Goal: Book appointment/travel/reservation

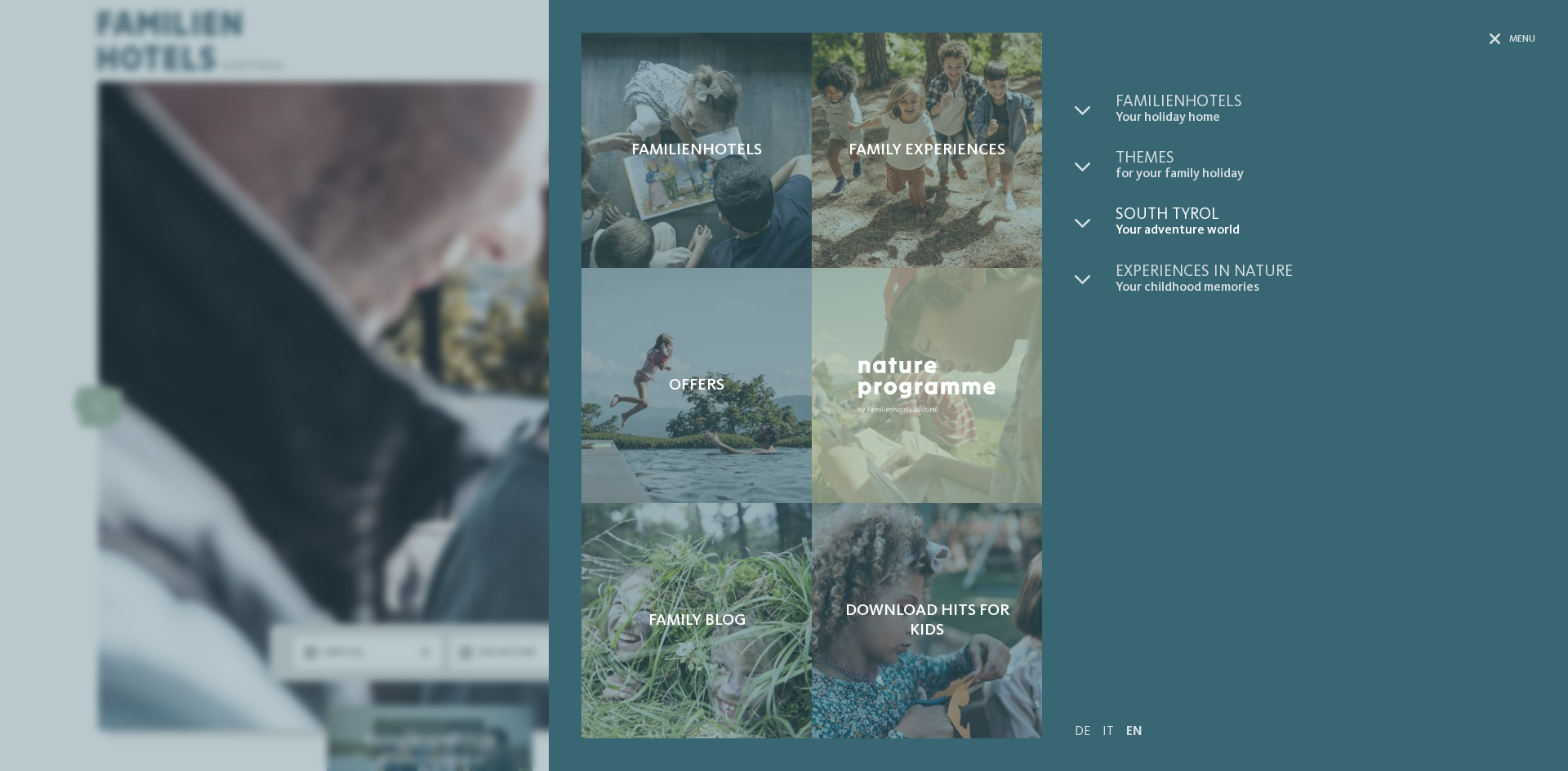
click at [1159, 223] on span "Your adventure world" at bounding box center [1326, 231] width 420 height 16
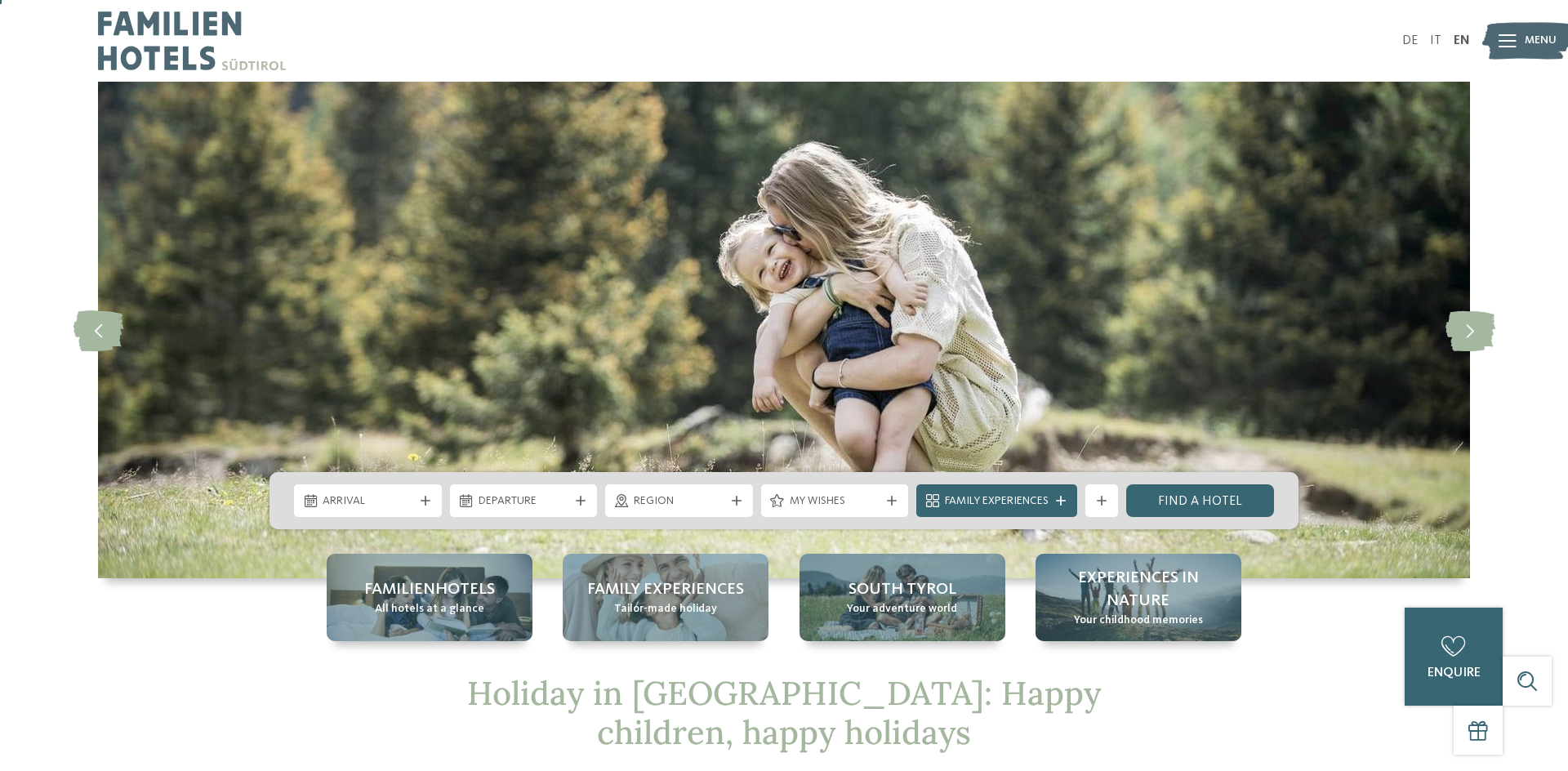
scroll to position [10, 0]
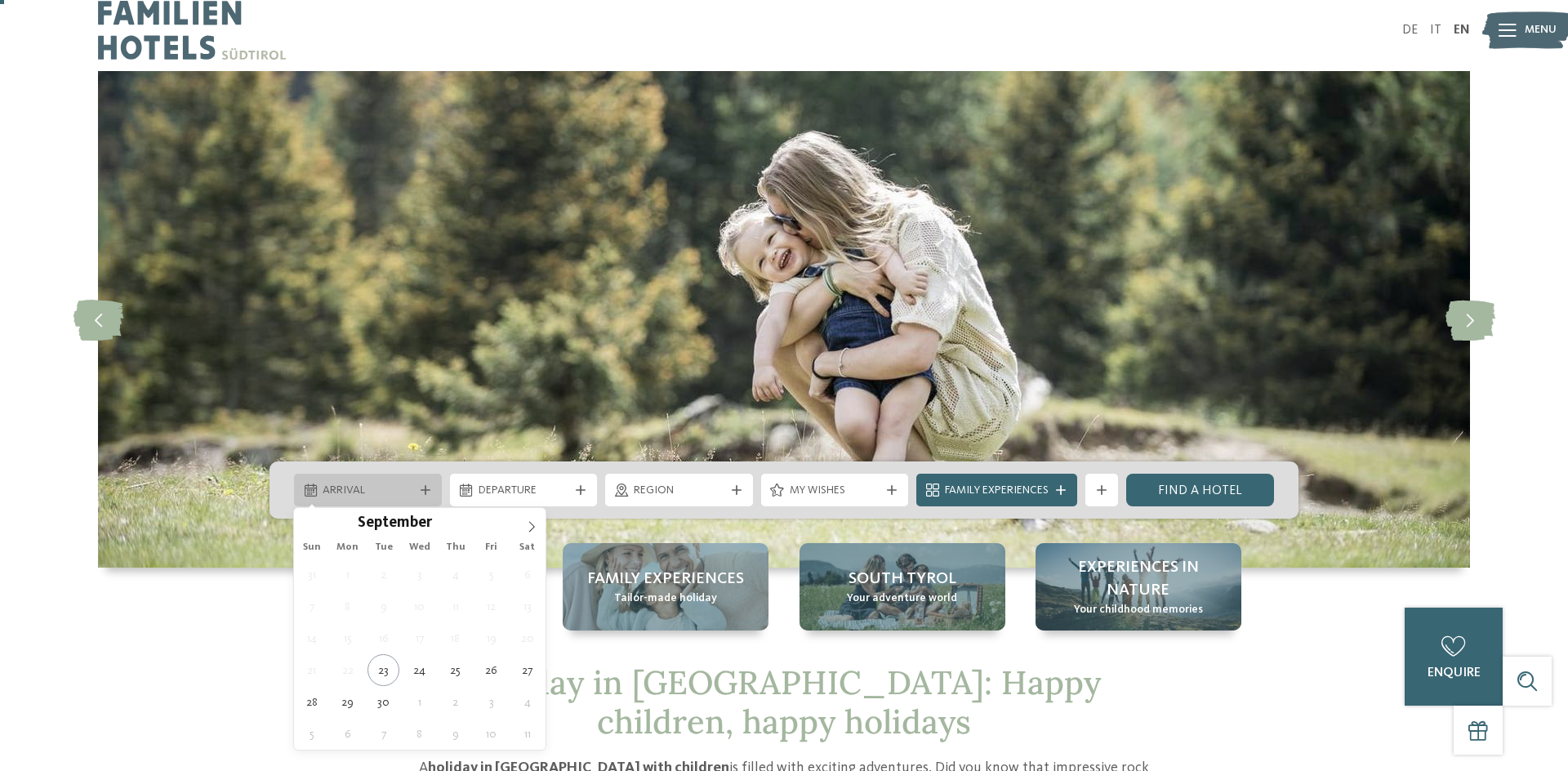
click at [329, 490] on span "Arrival" at bounding box center [368, 490] width 91 height 17
click at [526, 522] on icon at bounding box center [532, 526] width 11 height 11
type input "****"
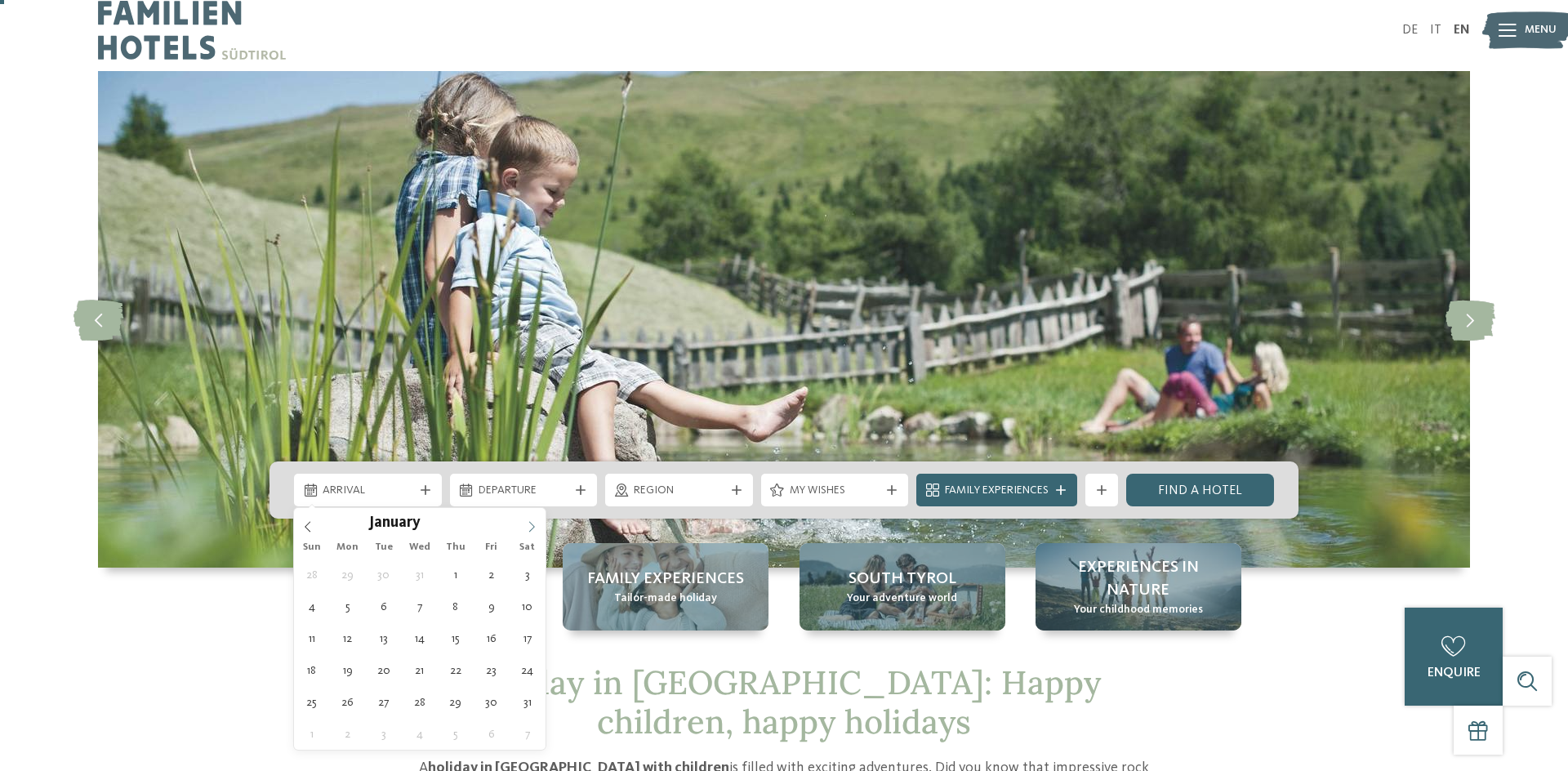
click at [526, 522] on icon at bounding box center [532, 526] width 11 height 11
type div "02.01.2026"
type input "****"
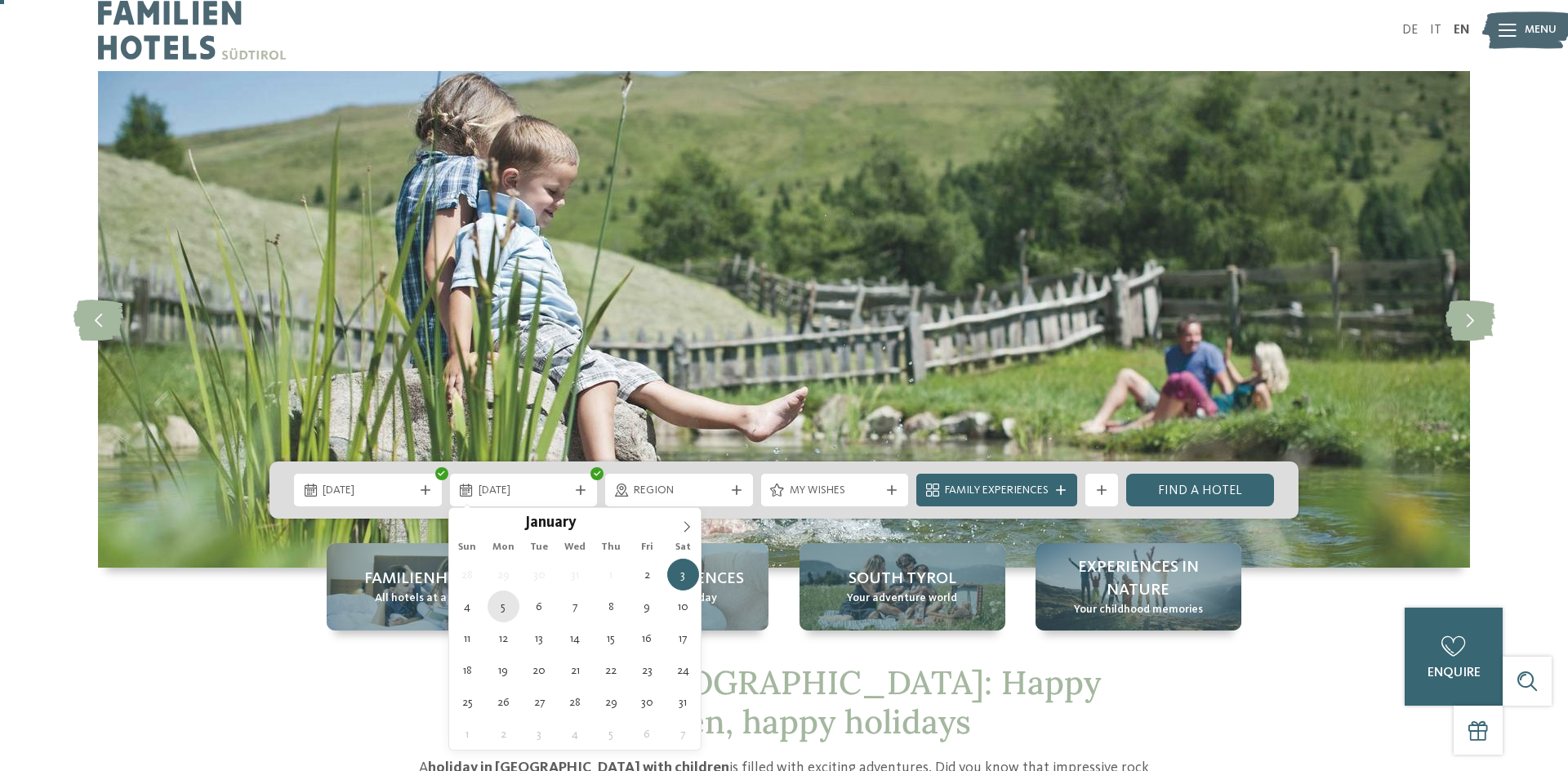
type div "05.01.2026"
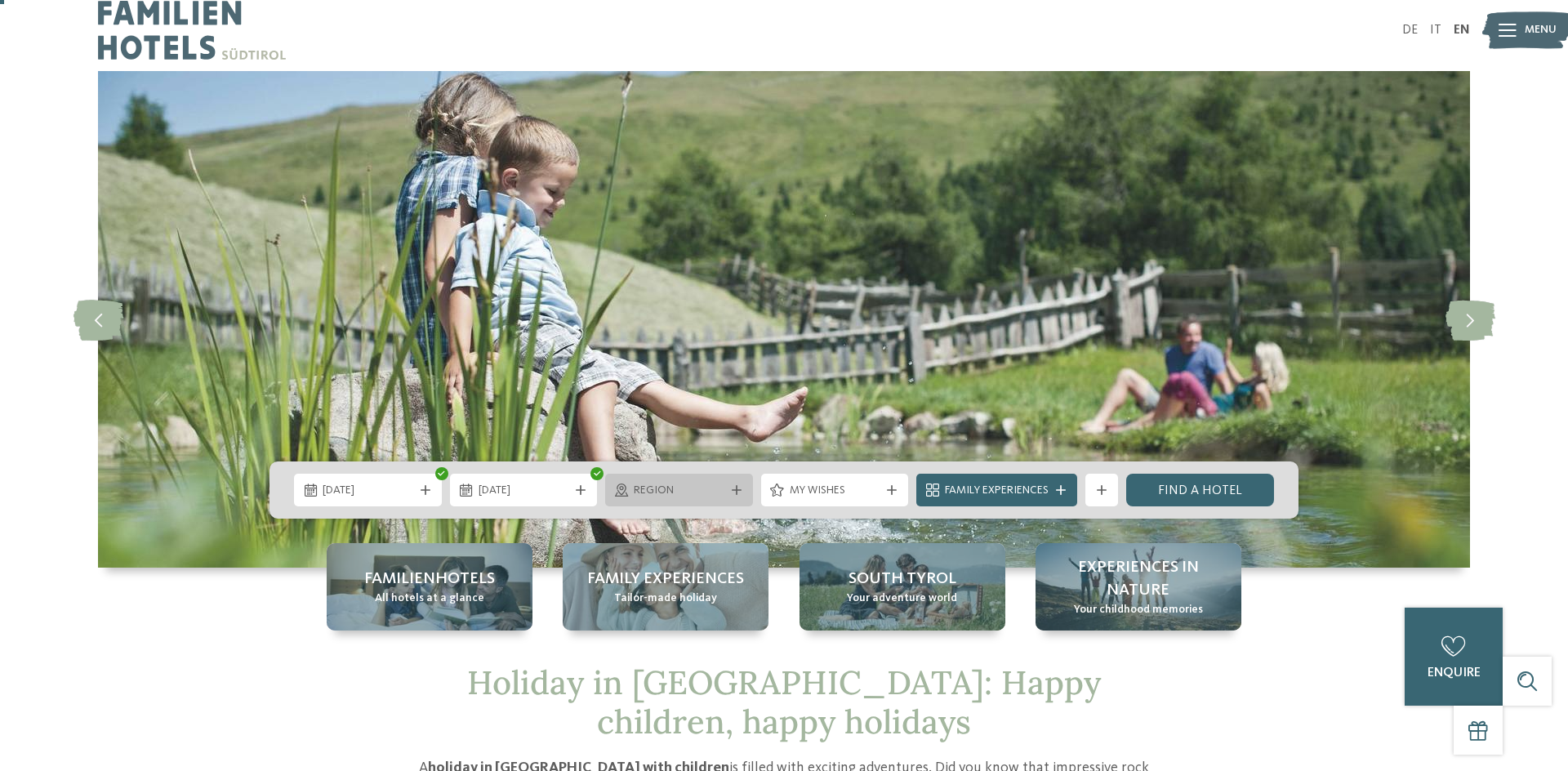
click at [703, 484] on span "Region" at bounding box center [679, 490] width 91 height 17
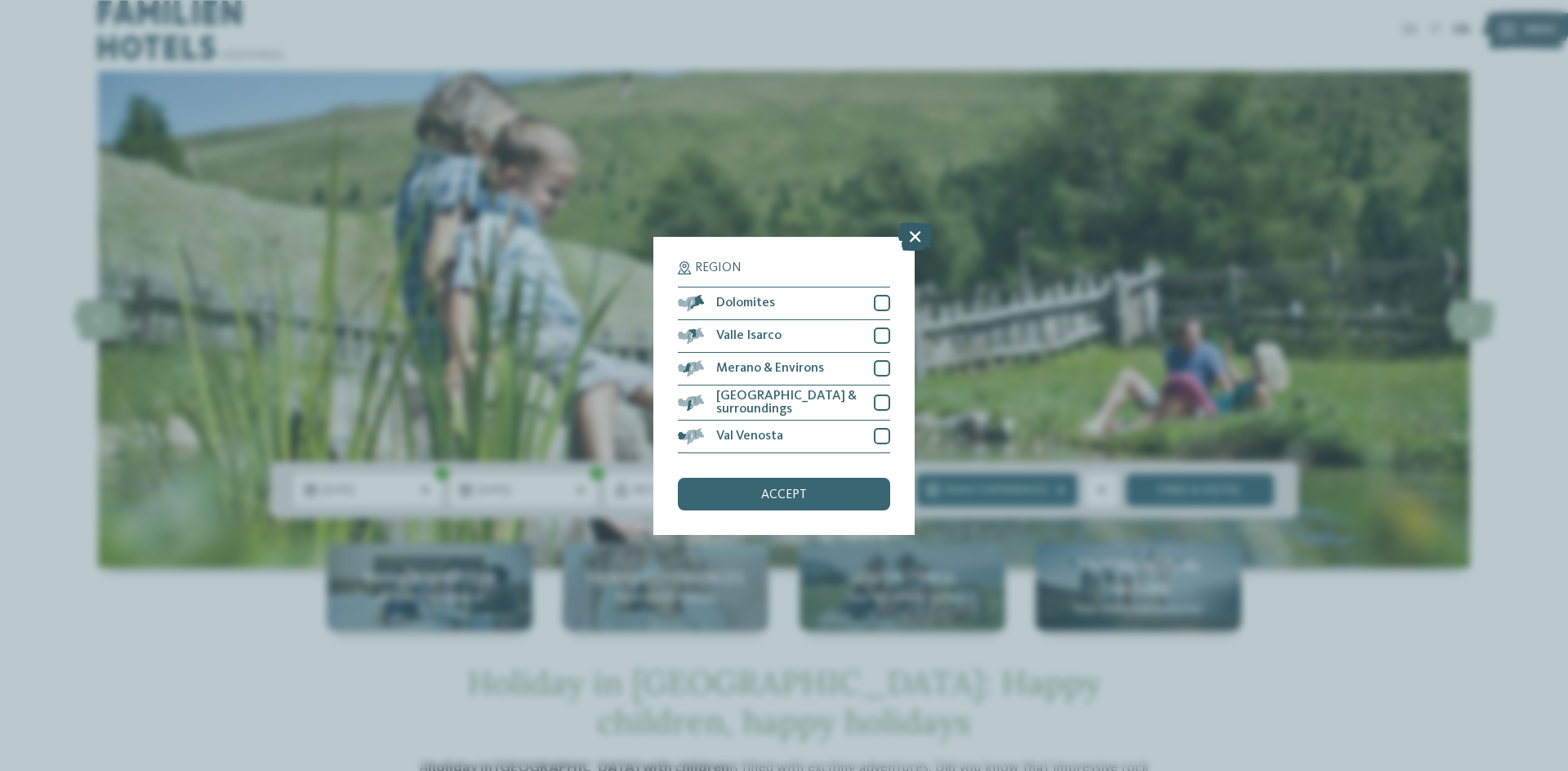
click at [929, 233] on icon at bounding box center [916, 235] width 35 height 29
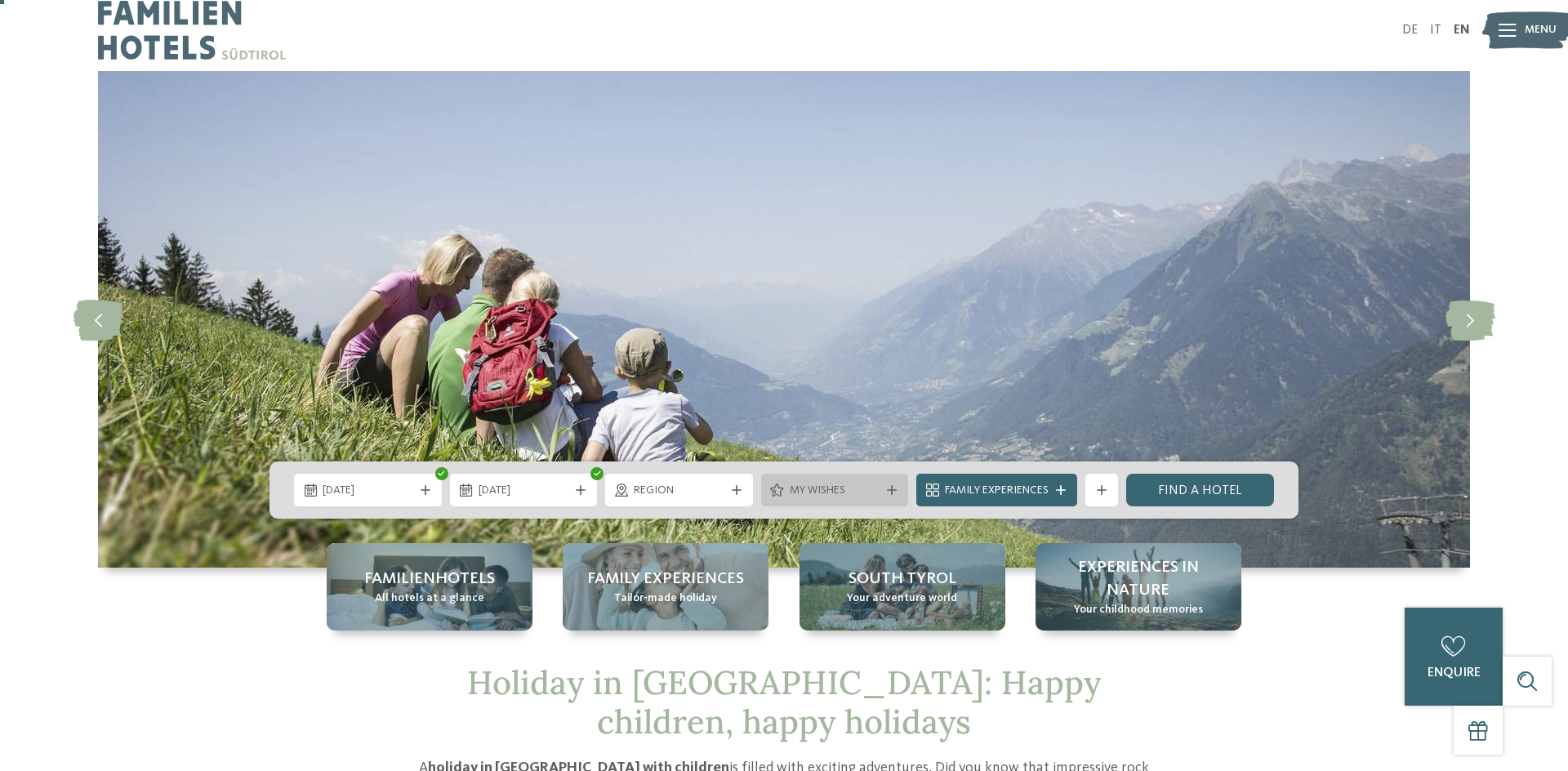
scroll to position [10, 0]
click at [825, 490] on span "My wishes" at bounding box center [835, 491] width 91 height 17
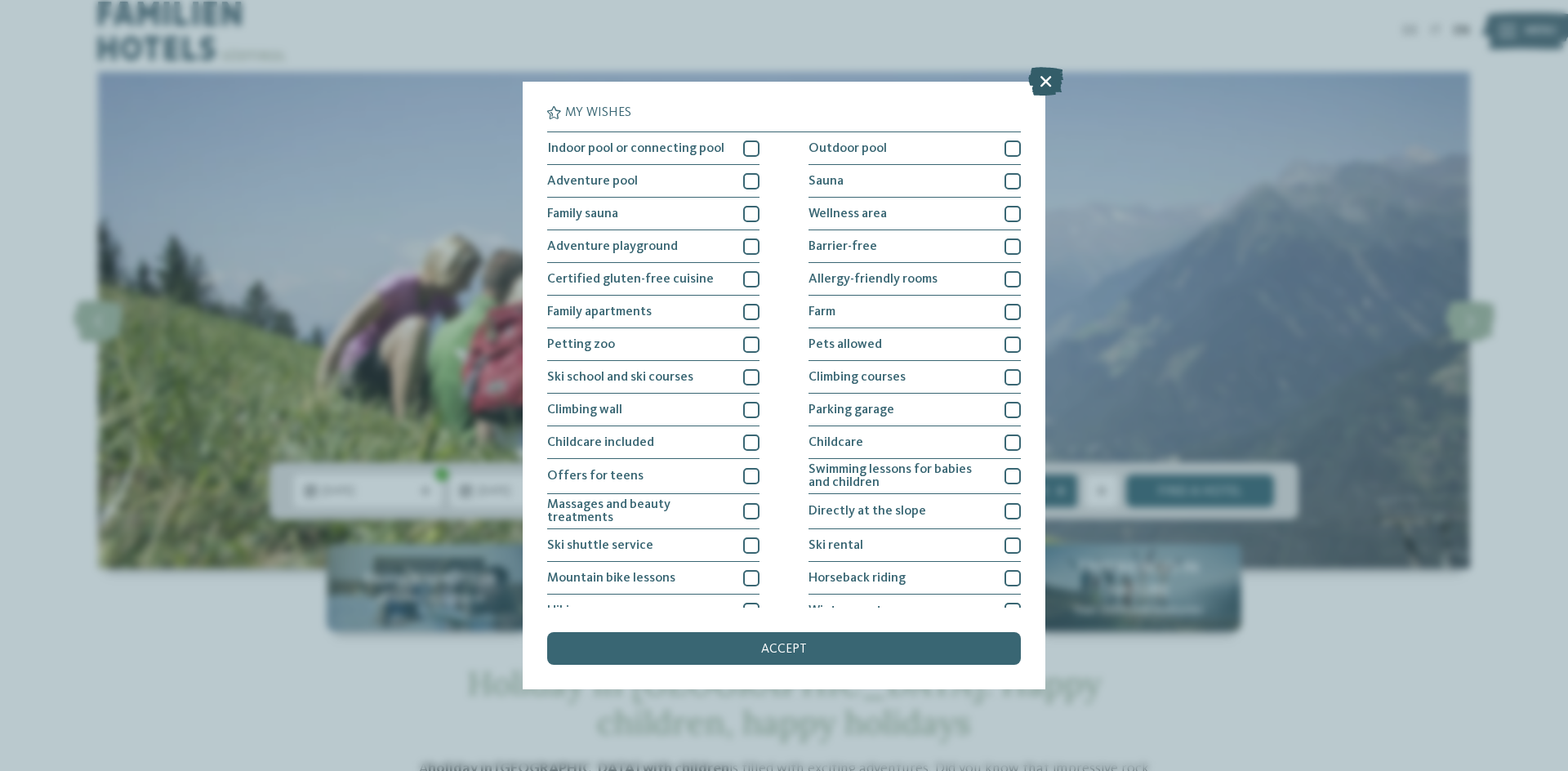
click at [1032, 76] on icon at bounding box center [1046, 81] width 35 height 29
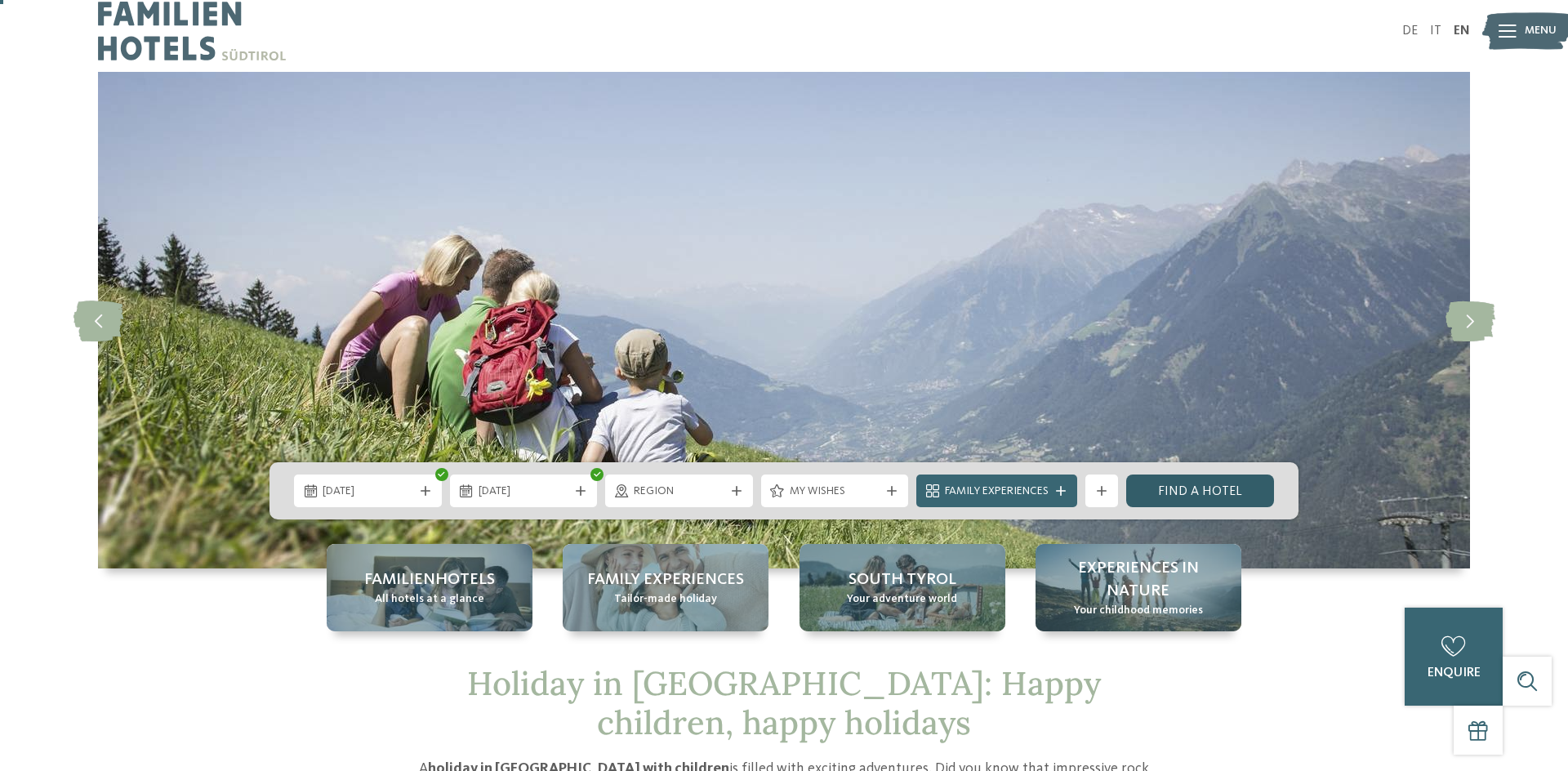
click at [1167, 488] on link "Find a hotel" at bounding box center [1200, 490] width 148 height 32
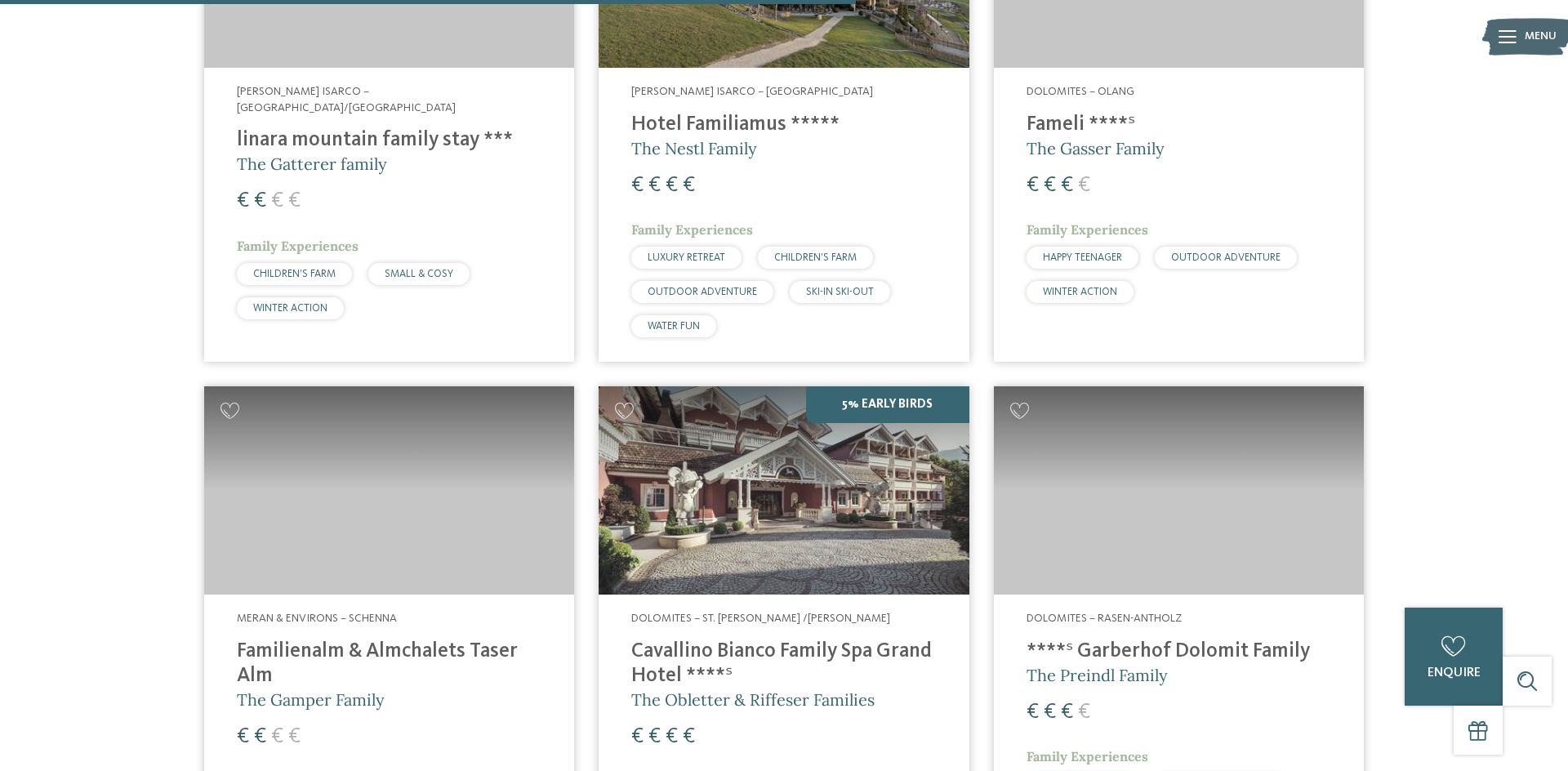
scroll to position [1946, 0]
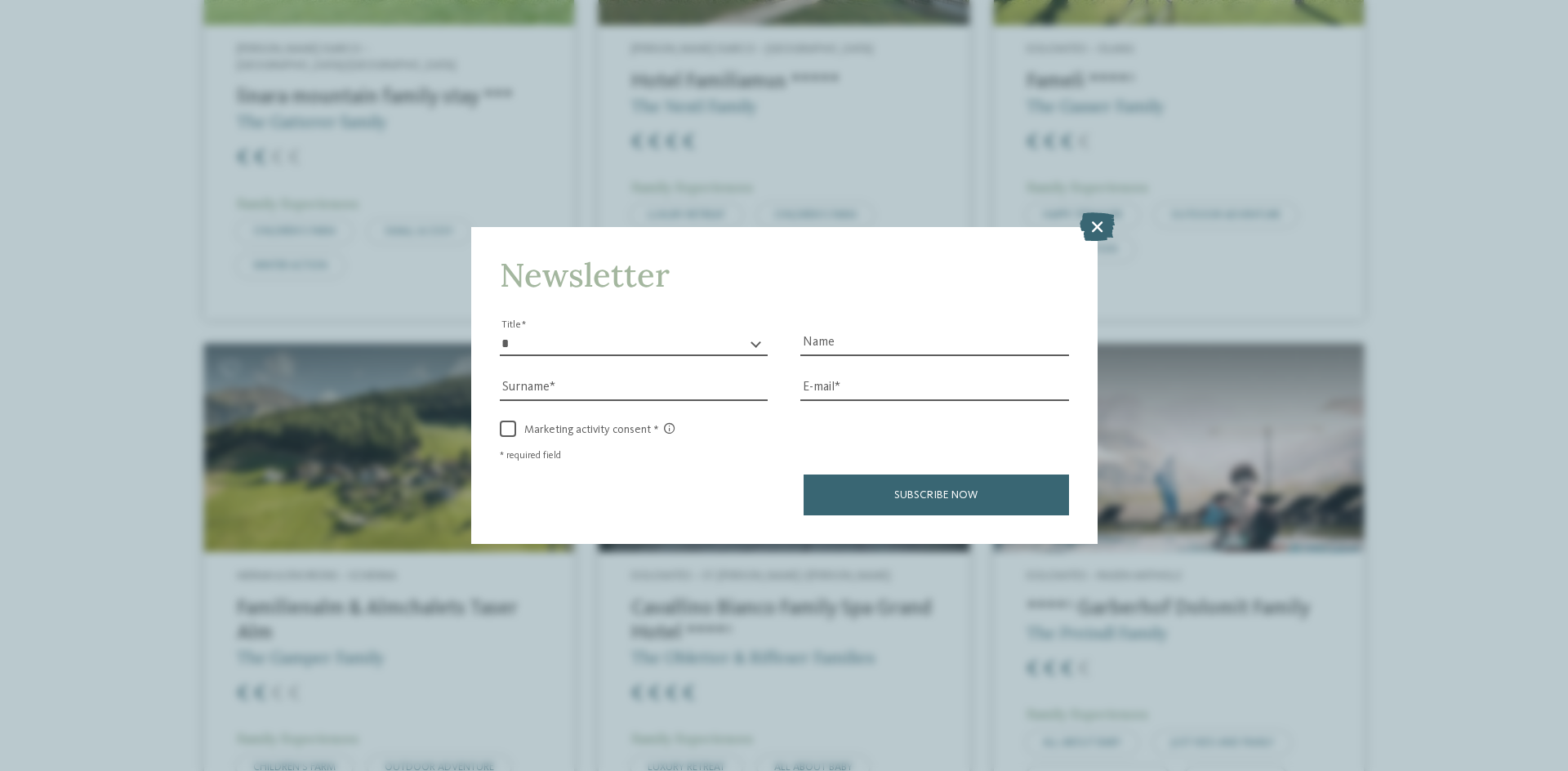
click at [1097, 229] on icon at bounding box center [1098, 226] width 35 height 29
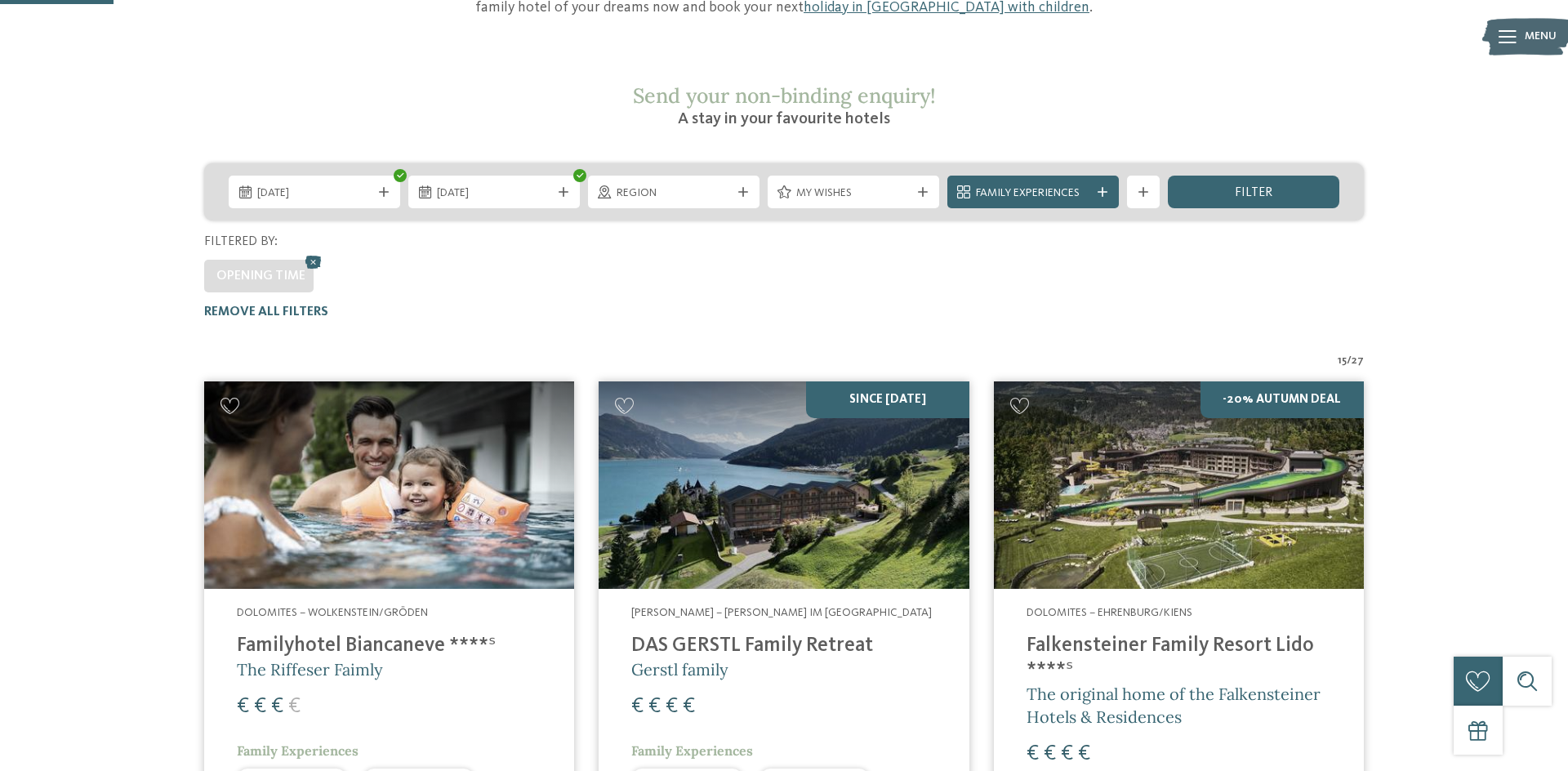
scroll to position [260, 0]
